Goal: Information Seeking & Learning: Check status

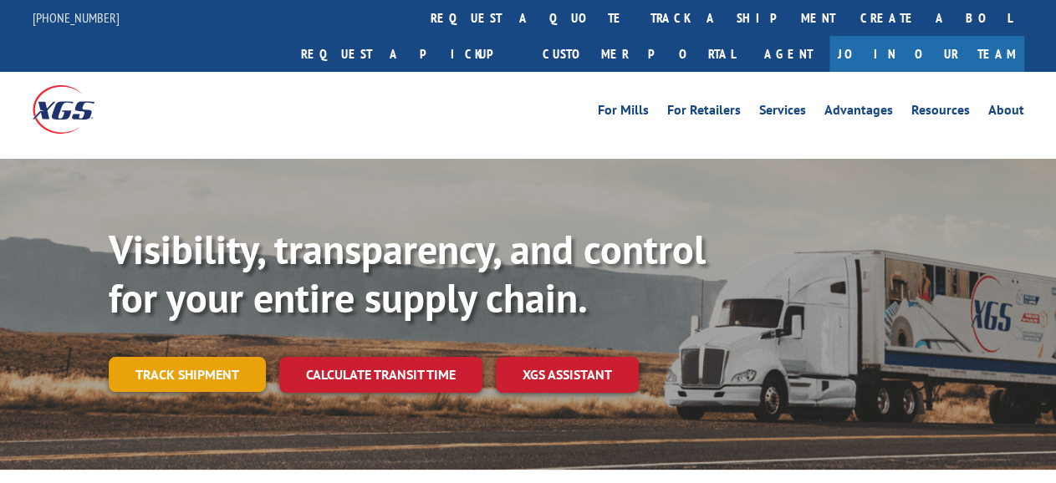
click at [172, 357] on link "Track shipment" at bounding box center [187, 374] width 157 height 35
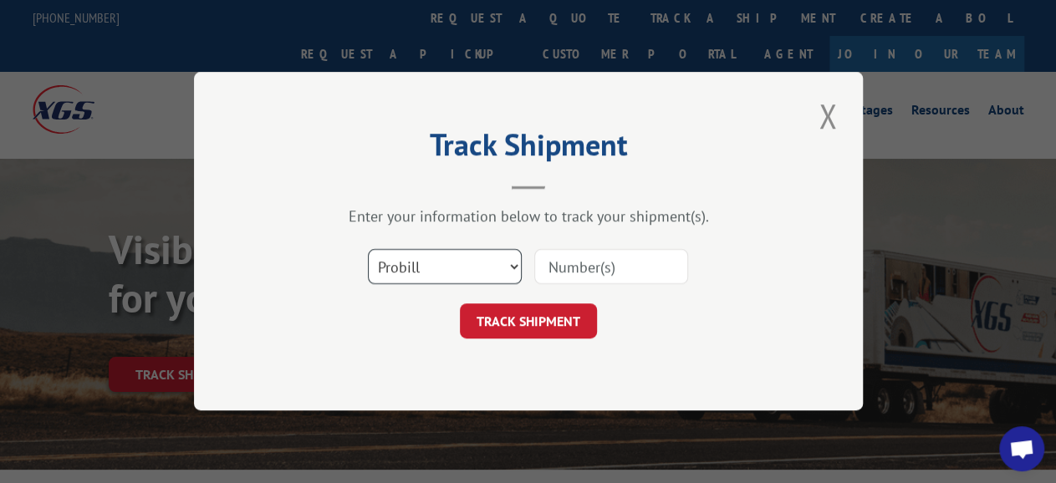
click at [368, 250] on select "Select category... Probill BOL PO" at bounding box center [445, 267] width 154 height 35
select select "bol"
click option "BOL" at bounding box center [0, 0] width 0 height 0
click at [587, 272] on input at bounding box center [611, 267] width 154 height 35
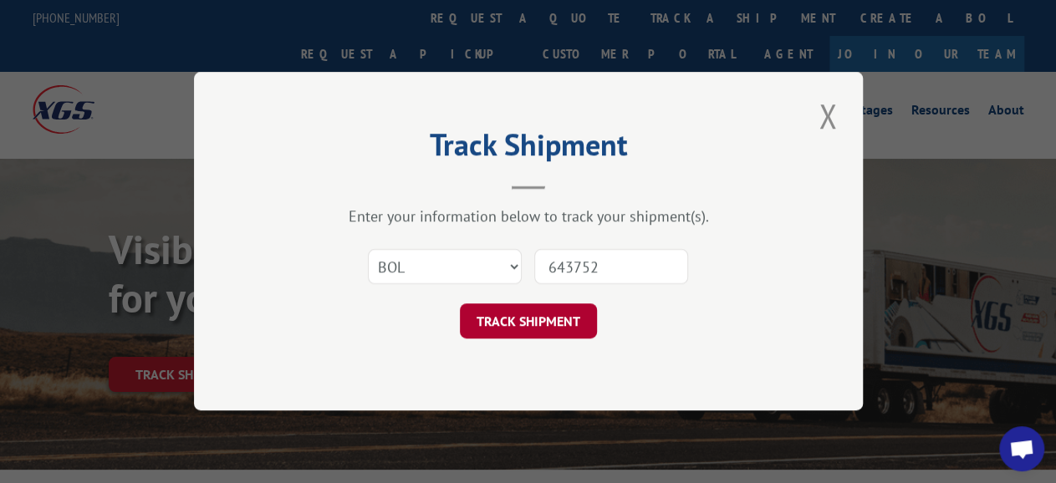
type input "643752"
click at [533, 329] on button "TRACK SHIPMENT" at bounding box center [528, 321] width 137 height 35
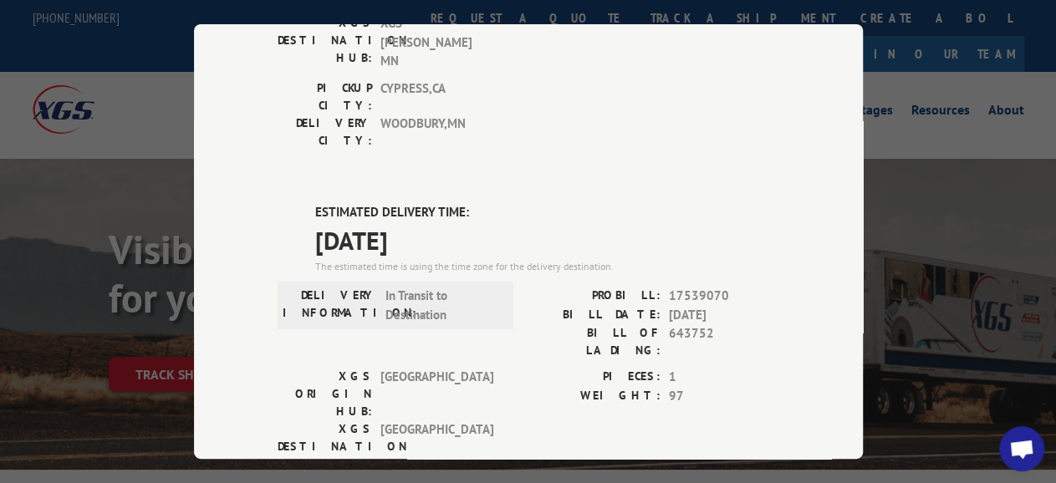
scroll to position [361, 0]
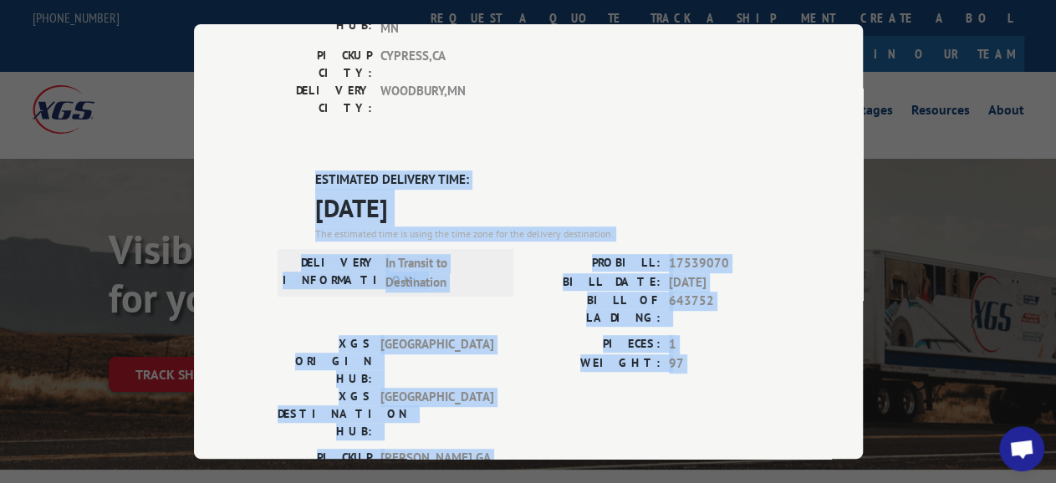
drag, startPoint x: 304, startPoint y: 58, endPoint x: 542, endPoint y: 257, distance: 309.8
click at [513, 305] on div "DELIVERED DELIVERY INFORMATION: [DATE] 02:16 pm [PERSON_NAME]: 13659981 BILL DA…" at bounding box center [529, 307] width 502 height 1019
copy div "ESTIMATED DELIVERY TIME: [DATE] The estimated time is using the time zone for t…"
